Goal: Find specific page/section: Find specific page/section

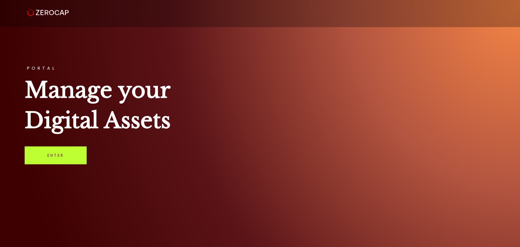
click at [81, 156] on link "Enter" at bounding box center [56, 155] width 62 height 18
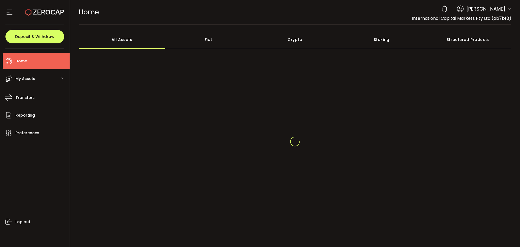
click at [508, 8] on icon at bounding box center [509, 9] width 4 height 4
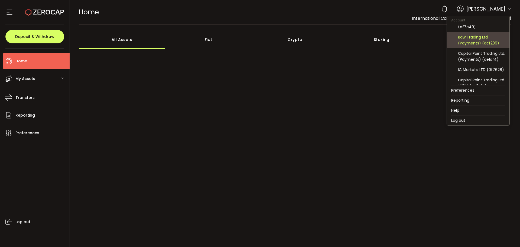
scroll to position [58, 0]
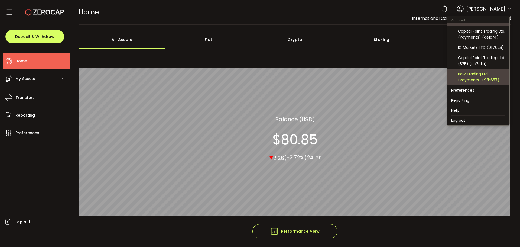
click at [475, 76] on div "Raw Trading Ltd (Payments) (9fb657)" at bounding box center [481, 77] width 47 height 12
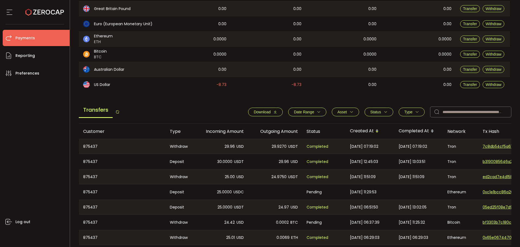
scroll to position [136, 0]
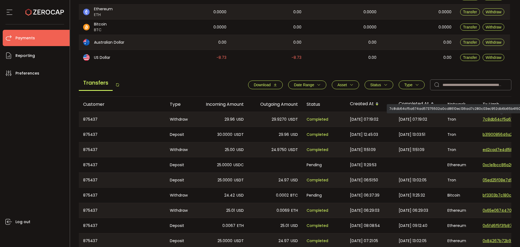
click at [496, 120] on span "7c8db54cf5a674ad57375502a0cd8610ec136ad7c280c03ec952db6b65b4f601" at bounding box center [502, 120] width 38 height 6
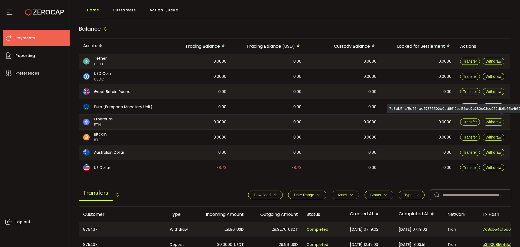
scroll to position [0, 0]
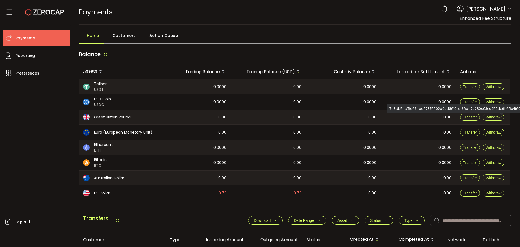
click at [502, 9] on span "[PERSON_NAME]" at bounding box center [486, 8] width 39 height 7
click at [507, 10] on icon at bounding box center [509, 9] width 4 height 4
click at [508, 9] on icon at bounding box center [509, 9] width 4 height 4
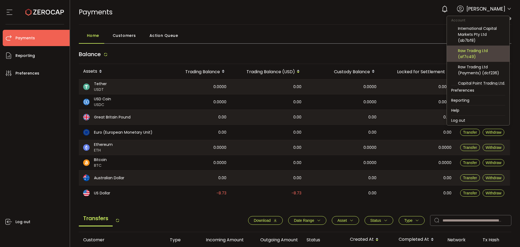
click at [480, 51] on div "Raw Trading Ltd (af7c49)" at bounding box center [481, 54] width 47 height 12
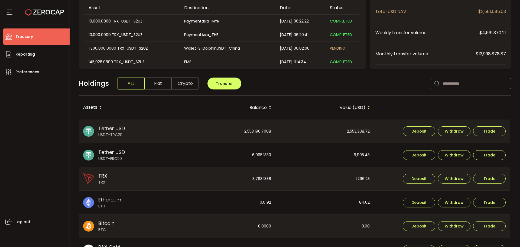
scroll to position [66, 0]
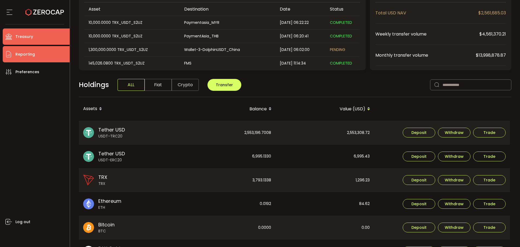
click at [21, 55] on span "Reporting" at bounding box center [25, 54] width 20 height 8
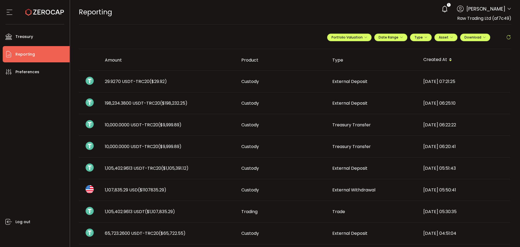
click at [505, 10] on div "1 [PERSON_NAME] Account International Capital Markets Pty Ltd (ab7bf8) Raw Trad…" at bounding box center [475, 9] width 73 height 12
click at [509, 9] on icon at bounding box center [509, 9] width 4 height 4
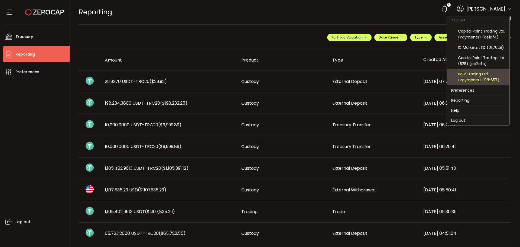
scroll to position [58, 0]
click at [478, 72] on div "Raw Trading Ltd (Payments) (9fb657)" at bounding box center [481, 77] width 47 height 12
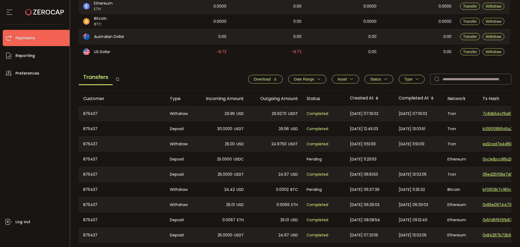
scroll to position [150, 0]
